Goal: Find specific page/section: Find specific page/section

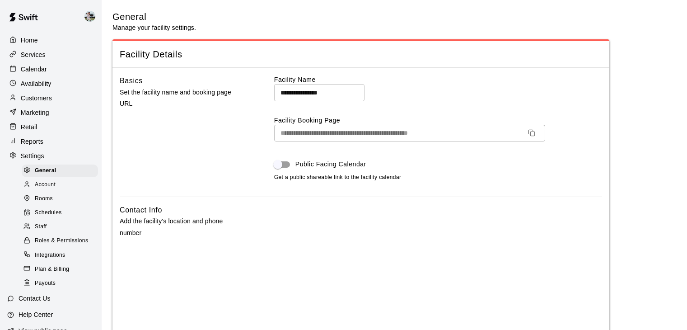
select select "**"
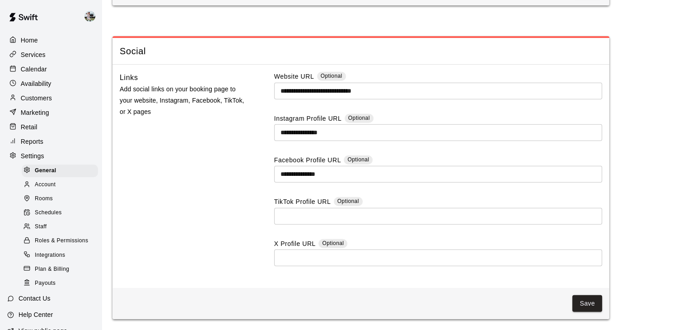
scroll to position [36, 0]
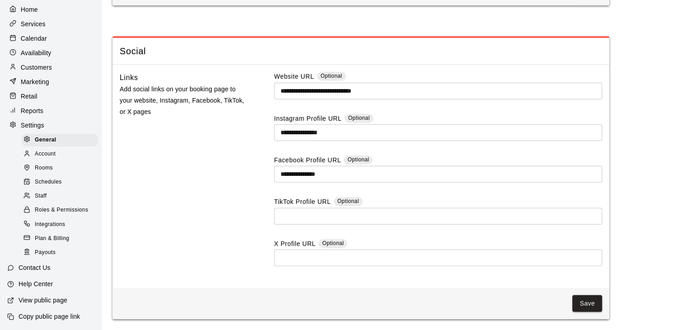
drag, startPoint x: 0, startPoint y: 0, endPoint x: 42, endPoint y: 29, distance: 50.6
click at [42, 32] on div "Calendar" at bounding box center [50, 39] width 87 height 14
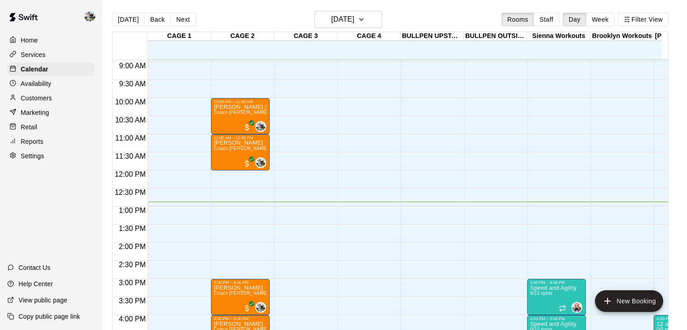
scroll to position [324, 0]
click at [39, 148] on div "Reports" at bounding box center [50, 142] width 87 height 14
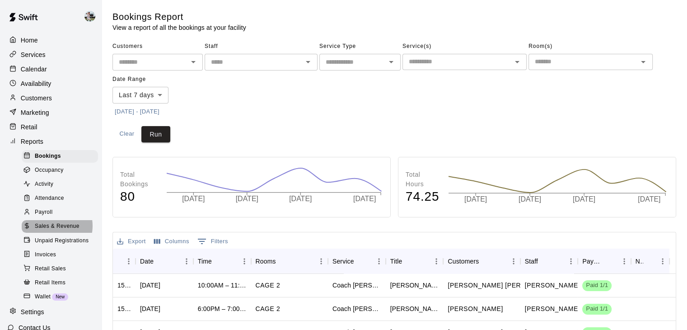
click at [49, 231] on span "Sales & Revenue" at bounding box center [57, 226] width 45 height 9
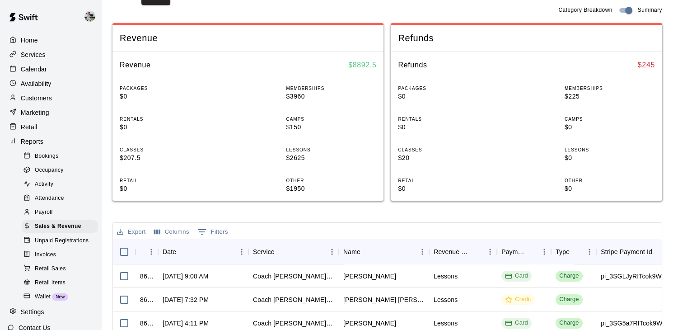
scroll to position [133, 0]
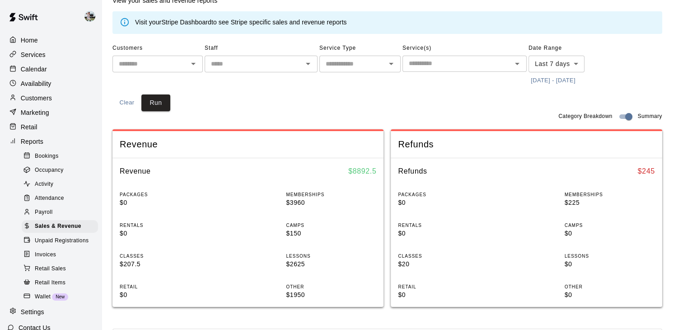
scroll to position [27, 0]
